Goal: Transaction & Acquisition: Subscribe to service/newsletter

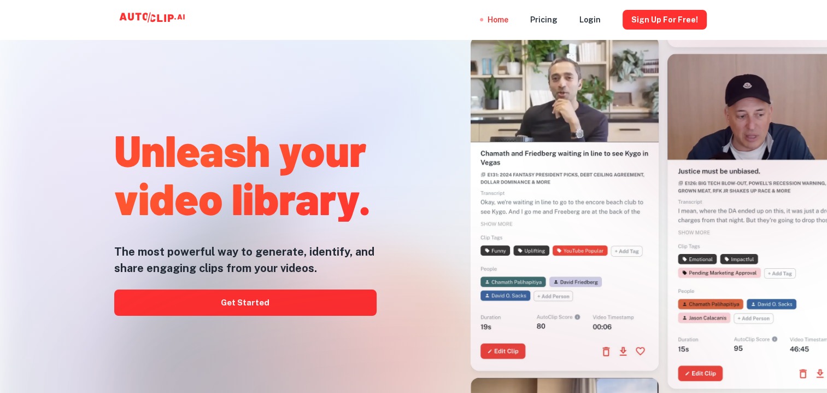
click at [563, 20] on nav "Home Pricing Login Sign Up for free!" at bounding box center [597, 19] width 219 height 39
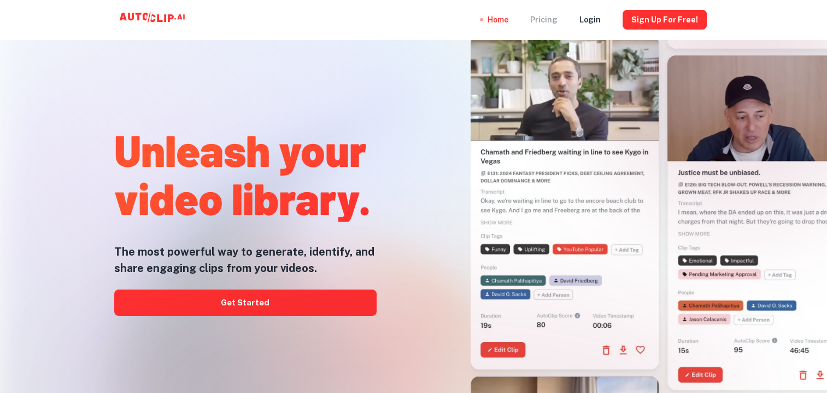
click at [554, 20] on div "Pricing" at bounding box center [543, 19] width 27 height 39
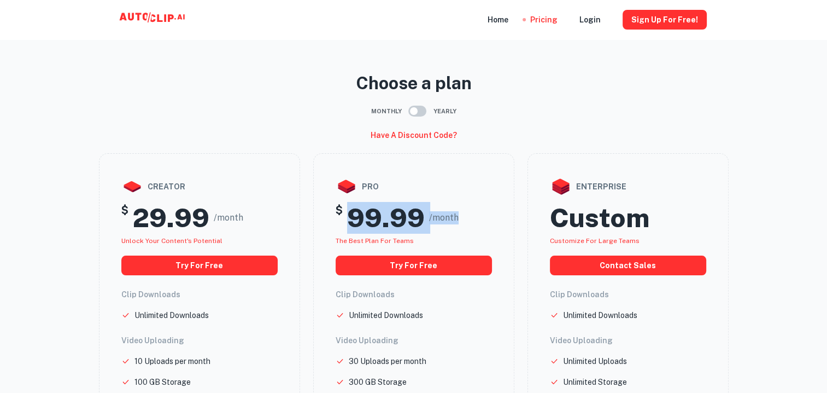
drag, startPoint x: 352, startPoint y: 214, endPoint x: 472, endPoint y: 212, distance: 120.9
click at [472, 212] on div "$ 99.99 /month" at bounding box center [414, 218] width 156 height 32
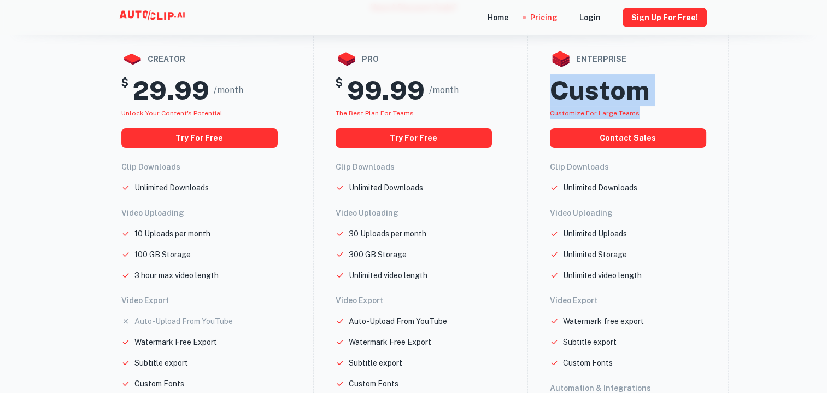
drag, startPoint x: 554, startPoint y: 100, endPoint x: 652, endPoint y: 114, distance: 98.9
click at [652, 114] on div "enterprise Custom Customize for large teams Contact Sales Clip Downloads Unlimi…" at bounding box center [628, 279] width 201 height 507
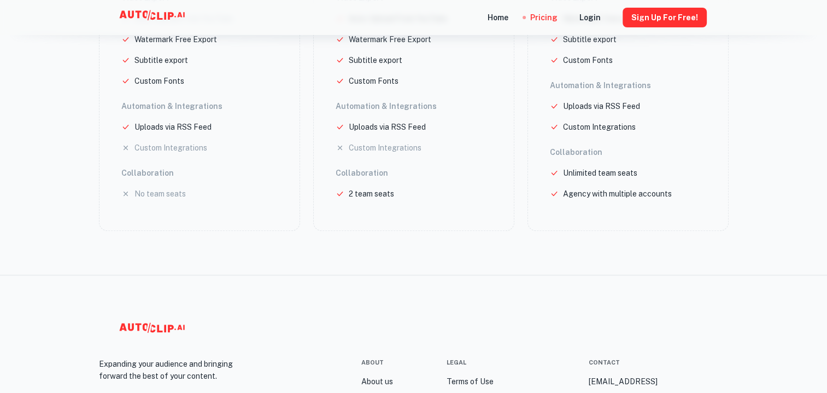
scroll to position [0, 0]
